Goal: Task Accomplishment & Management: Complete application form

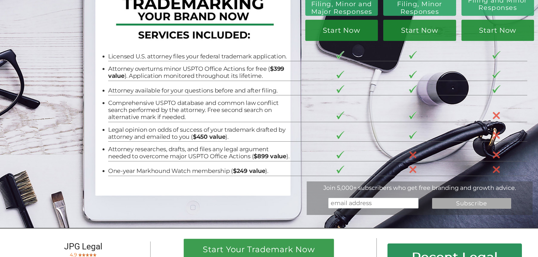
scroll to position [47, 0]
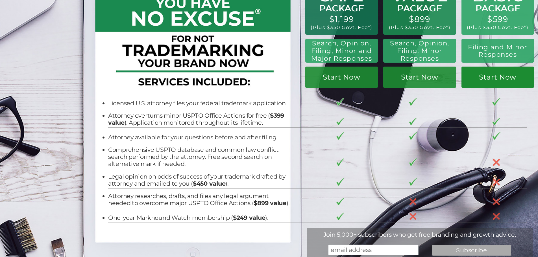
click at [515, 78] on link "Start Now" at bounding box center [497, 77] width 73 height 21
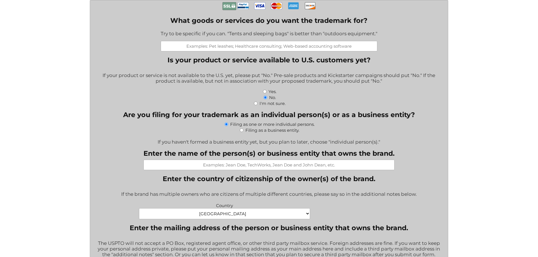
scroll to position [235, 0]
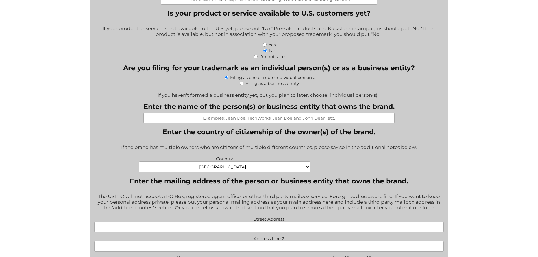
click at [261, 123] on input "Enter the name of the person(s) or business entity that owns the brand." at bounding box center [268, 118] width 251 height 10
click at [282, 136] on legend "Enter the country of citizenship of the owner(s) of the brand." at bounding box center [269, 132] width 213 height 8
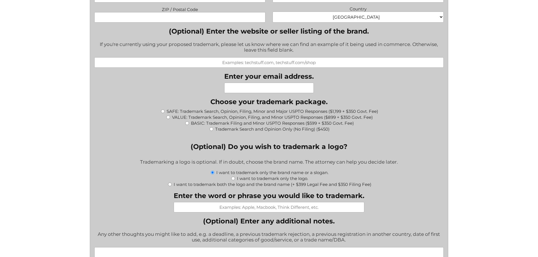
scroll to position [518, 0]
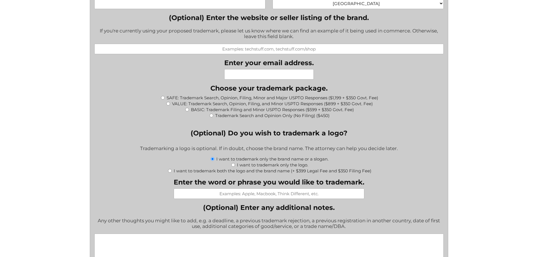
click at [187, 111] on input "BASIC: Trademark Filing and Minor USPTO Responses ($599 + $350 Govt. Fee)" at bounding box center [187, 110] width 4 height 4
radio input "true"
type input "$949.00"
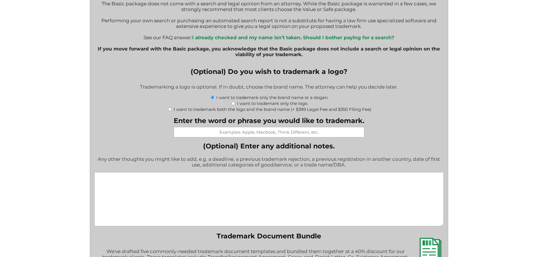
scroll to position [706, 0]
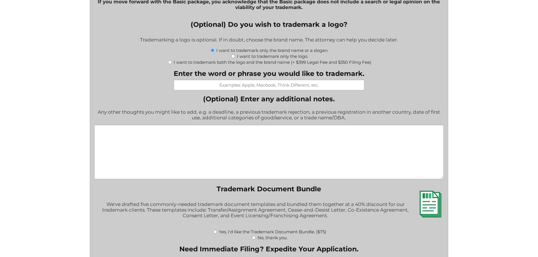
click at [261, 83] on input "Enter the word or phrase you would like to trademark." at bounding box center [269, 85] width 191 height 10
type input "Black Patch Performance"
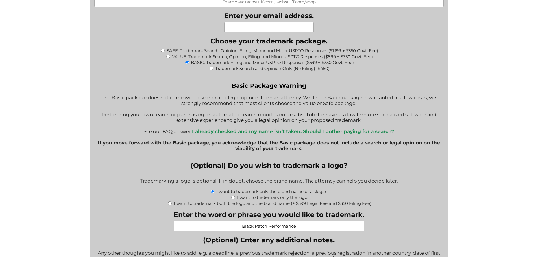
scroll to position [518, 0]
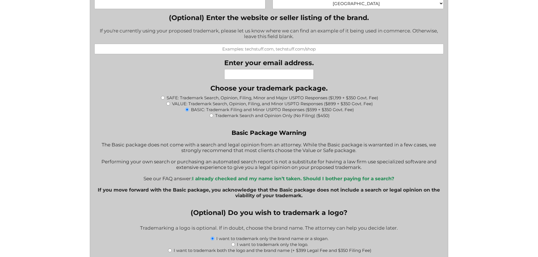
click at [250, 75] on input "Enter your email address." at bounding box center [269, 74] width 90 height 10
type input "[EMAIL_ADDRESS][DOMAIN_NAME]"
type input "Black Patch Performance"
type input "[STREET_ADDRESS]"
type input "[GEOGRAPHIC_DATA]"
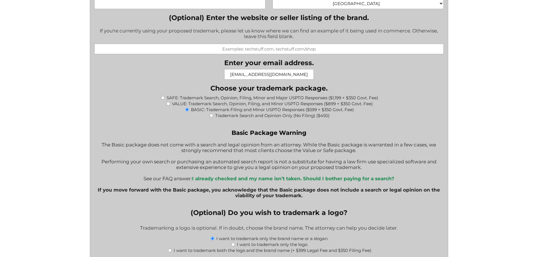
type input "VA"
type input "24450"
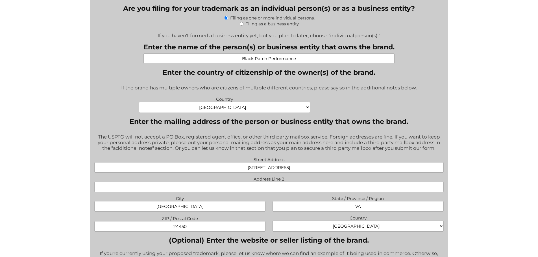
scroll to position [282, 0]
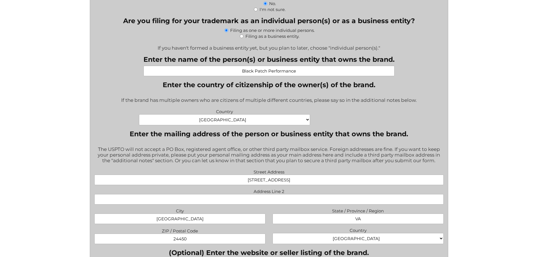
click at [271, 70] on input "Black Patch Performance" at bounding box center [268, 71] width 251 height 10
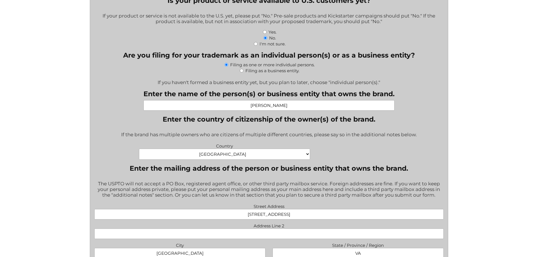
scroll to position [235, 0]
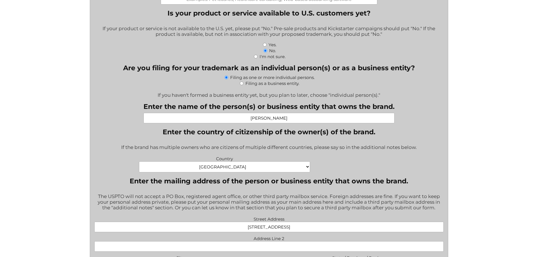
type input "[PERSON_NAME]"
click at [265, 47] on input "Yes." at bounding box center [265, 45] width 4 height 4
radio input "true"
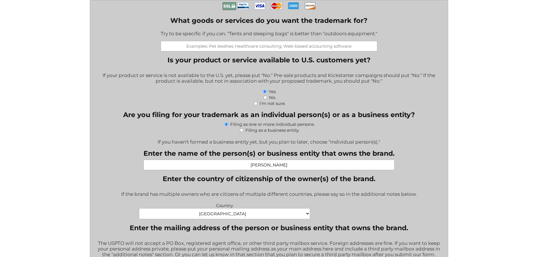
click at [215, 48] on input "What goods or services do you want the trademark for?" at bounding box center [269, 46] width 217 height 10
click at [215, 49] on input "Automotive parts and accessories for pickup trucks" at bounding box center [269, 46] width 217 height 10
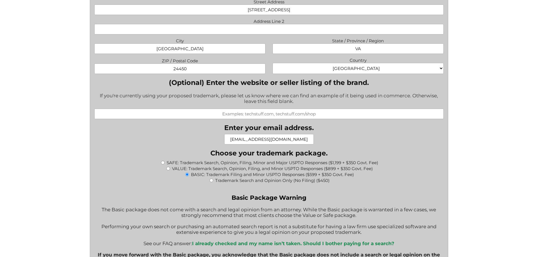
scroll to position [471, 0]
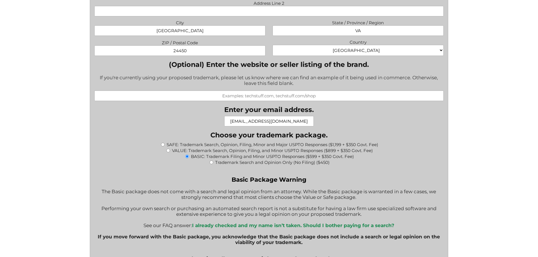
type input "Aftermarket automotive parts and accessories for pickup trucks"
click at [278, 100] on input "(Optional) Enter the website or seller listing of the brand." at bounding box center [268, 96] width 349 height 10
click at [280, 97] on input "(Optional) Enter the website or seller listing of the brand." at bounding box center [268, 96] width 349 height 10
paste input "[URL][DOMAIN_NAME]"
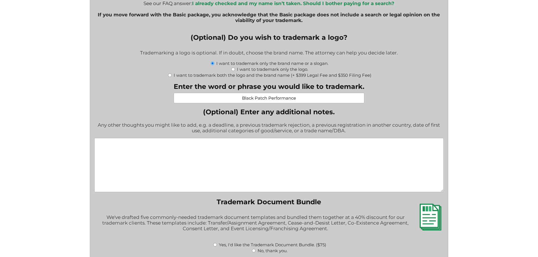
scroll to position [706, 0]
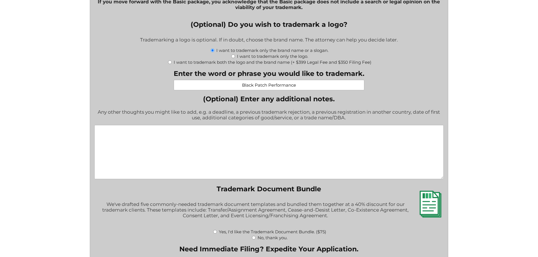
type input "[URL][DOMAIN_NAME]"
click at [206, 135] on textarea "(Optional) Enter any additional notes." at bounding box center [268, 152] width 349 height 54
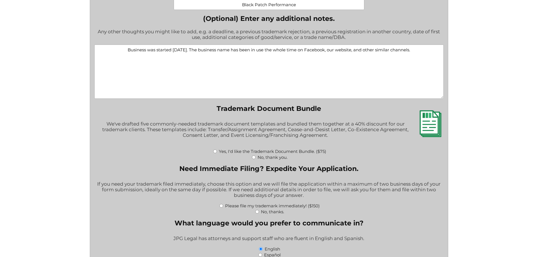
scroll to position [800, 0]
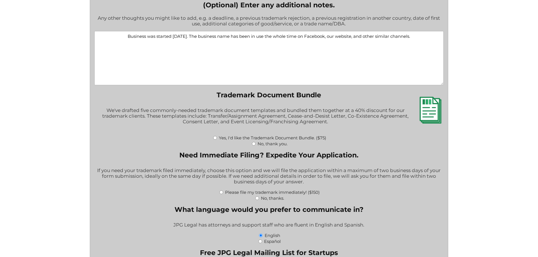
type textarea "Business was started [DATE]. The business name has been in use the whole time o…"
click at [215, 139] on input "Yes, I'd like the Trademark Document Bundle. ($75)" at bounding box center [215, 138] width 4 height 4
radio input "true"
type input "$1,024.00"
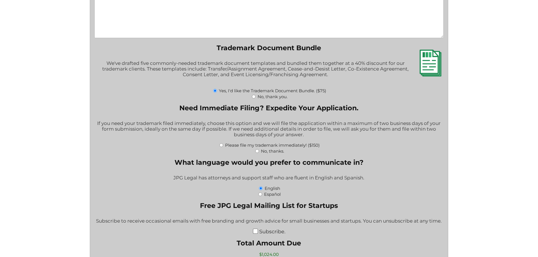
click at [257, 152] on input "No, thanks." at bounding box center [257, 151] width 4 height 4
radio input "true"
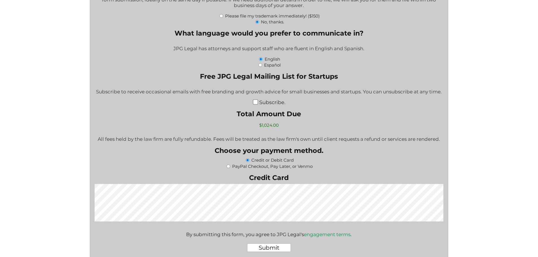
scroll to position [988, 0]
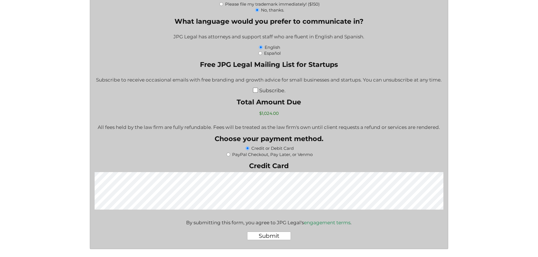
click at [228, 155] on input "PayPal Checkout, Pay Later, or Venmo" at bounding box center [228, 155] width 4 height 4
radio input "true"
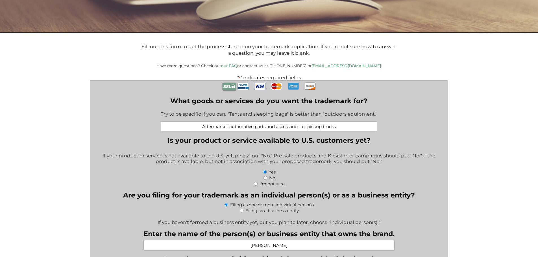
scroll to position [94, 0]
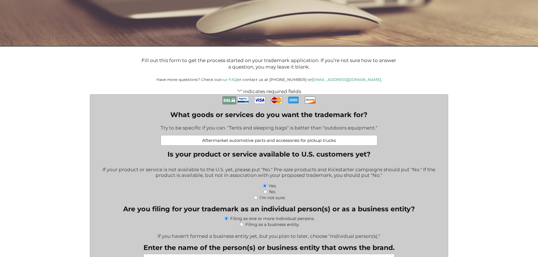
drag, startPoint x: 172, startPoint y: 149, endPoint x: 147, endPoint y: 149, distance: 24.3
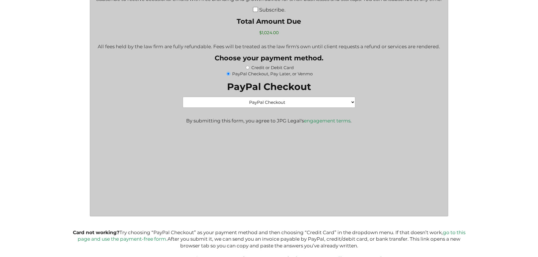
scroll to position [1082, 0]
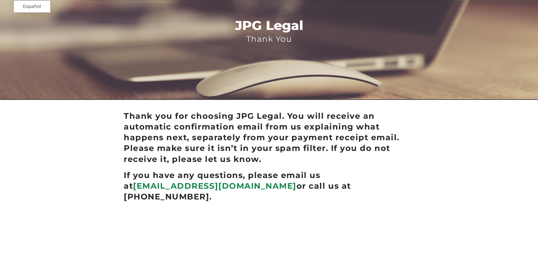
scroll to position [33, 0]
